Goal: Information Seeking & Learning: Learn about a topic

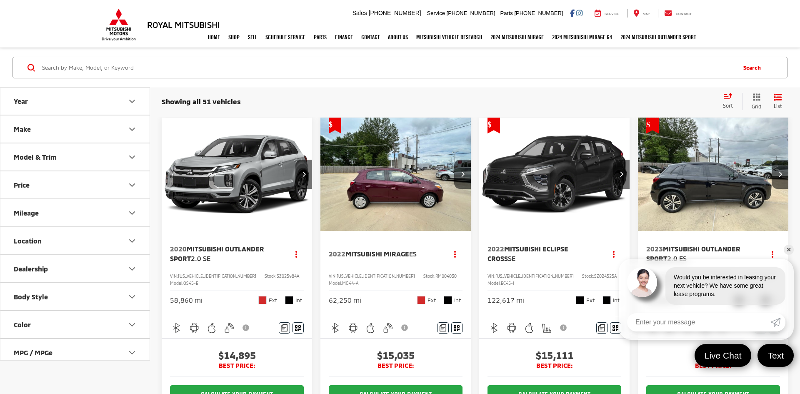
click at [787, 251] on link "✕" at bounding box center [789, 250] width 10 height 10
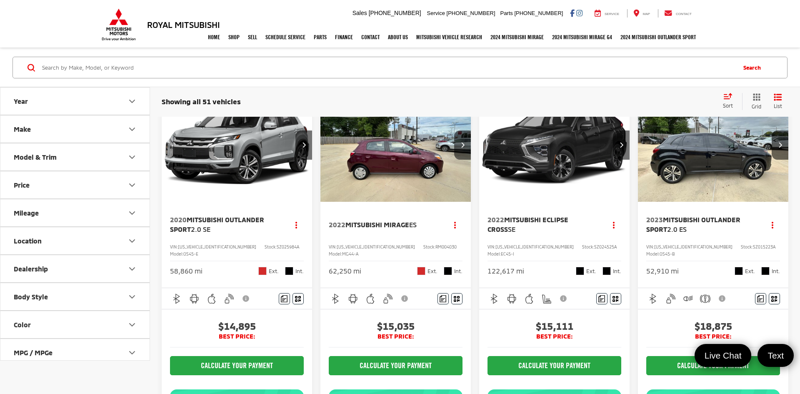
scroll to position [46, 0]
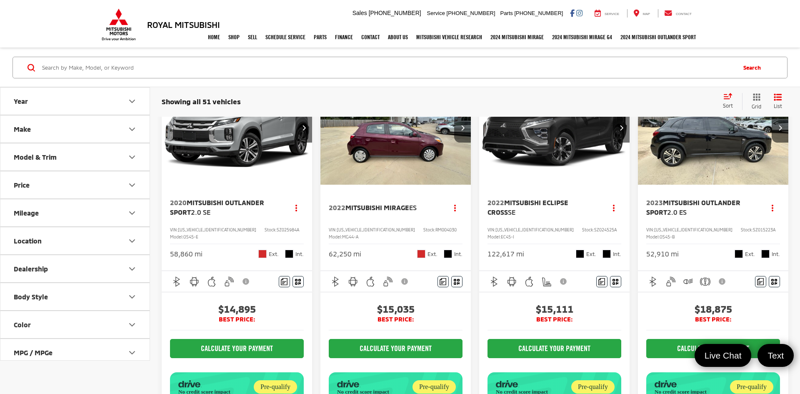
click at [710, 178] on img "2023 Mitsubishi Outlander Sport 2.0 ES 0" at bounding box center [713, 128] width 152 height 114
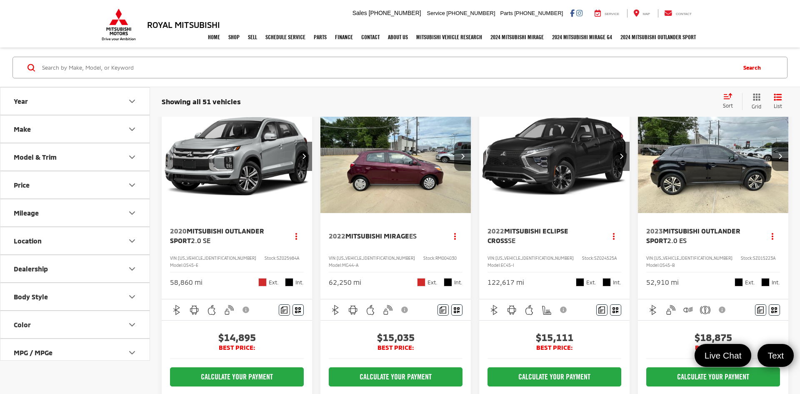
scroll to position [23, 0]
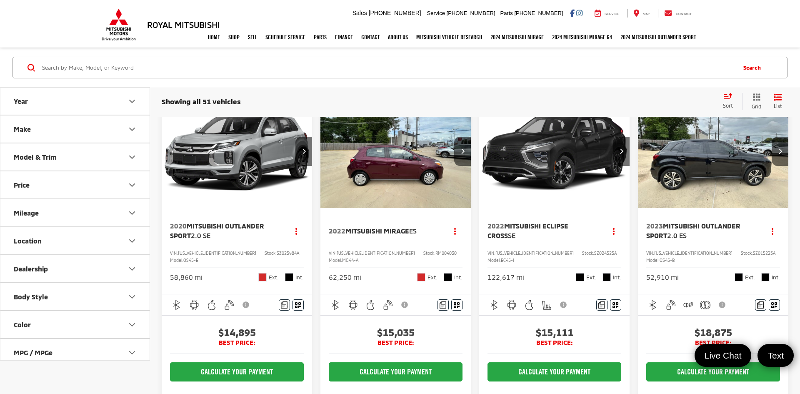
click at [499, 272] on div "122,617 mi" at bounding box center [505, 277] width 37 height 10
